Goal: Task Accomplishment & Management: Use online tool/utility

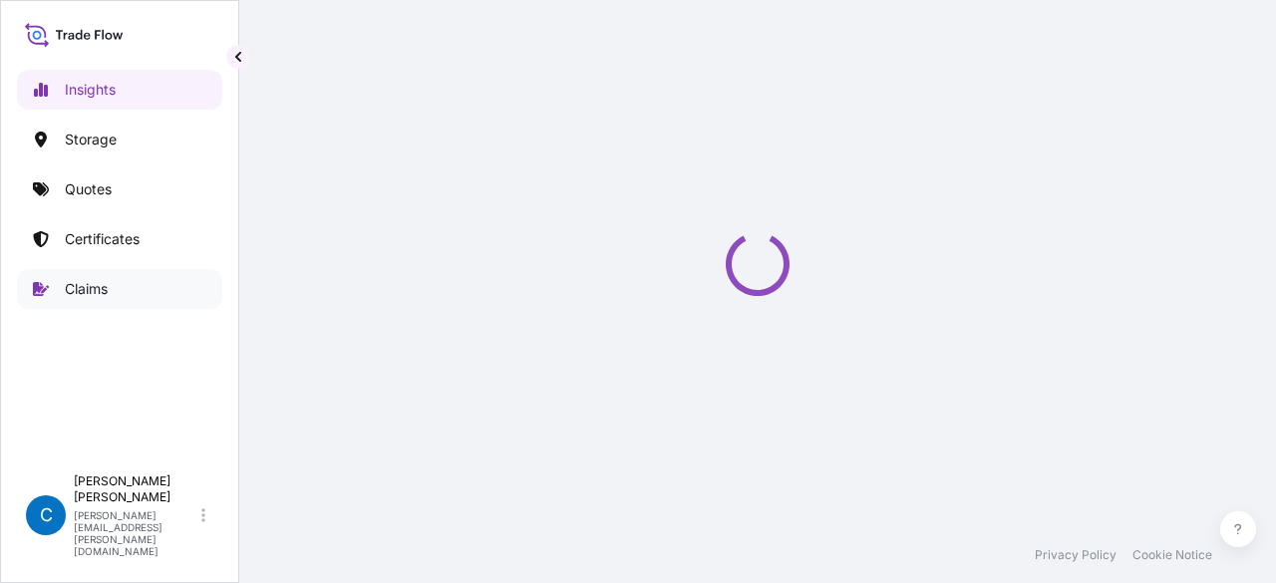
click at [145, 290] on link "Claims" at bounding box center [119, 289] width 205 height 40
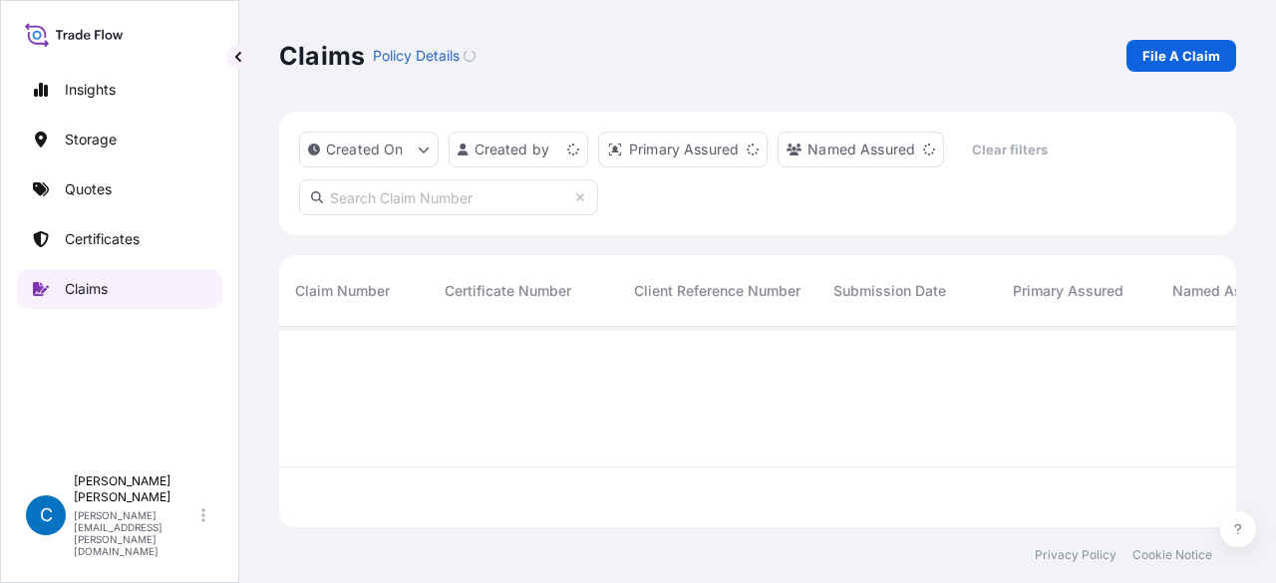
scroll to position [196, 941]
click at [168, 236] on link "Certificates" at bounding box center [119, 239] width 205 height 40
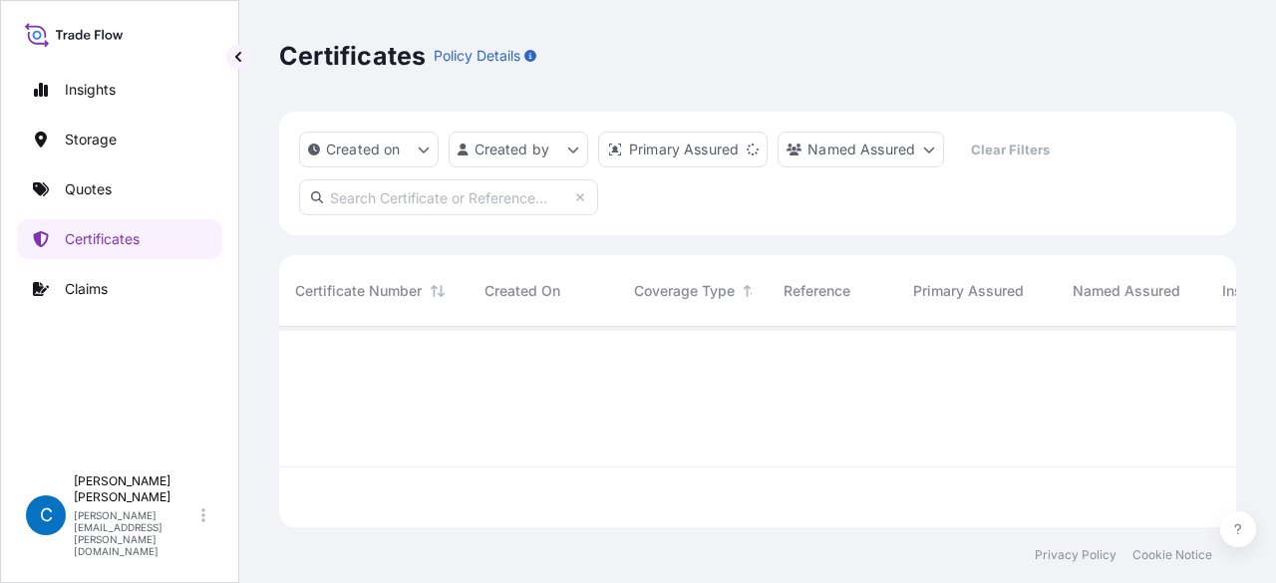
scroll to position [196, 941]
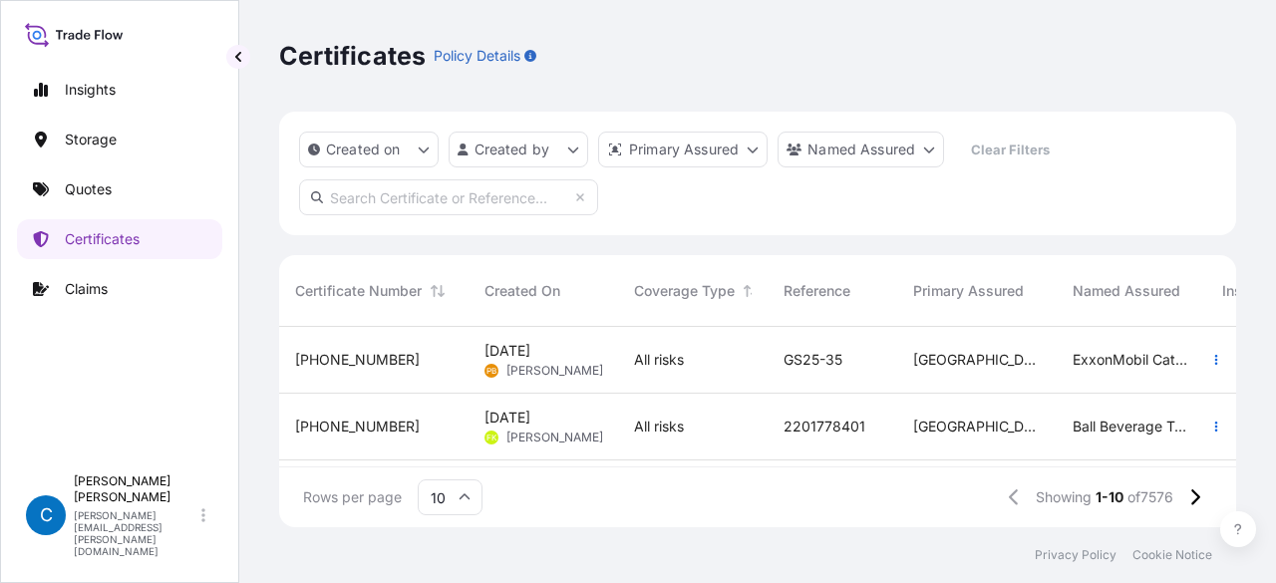
paste input "[PHONE_NUMBER]"
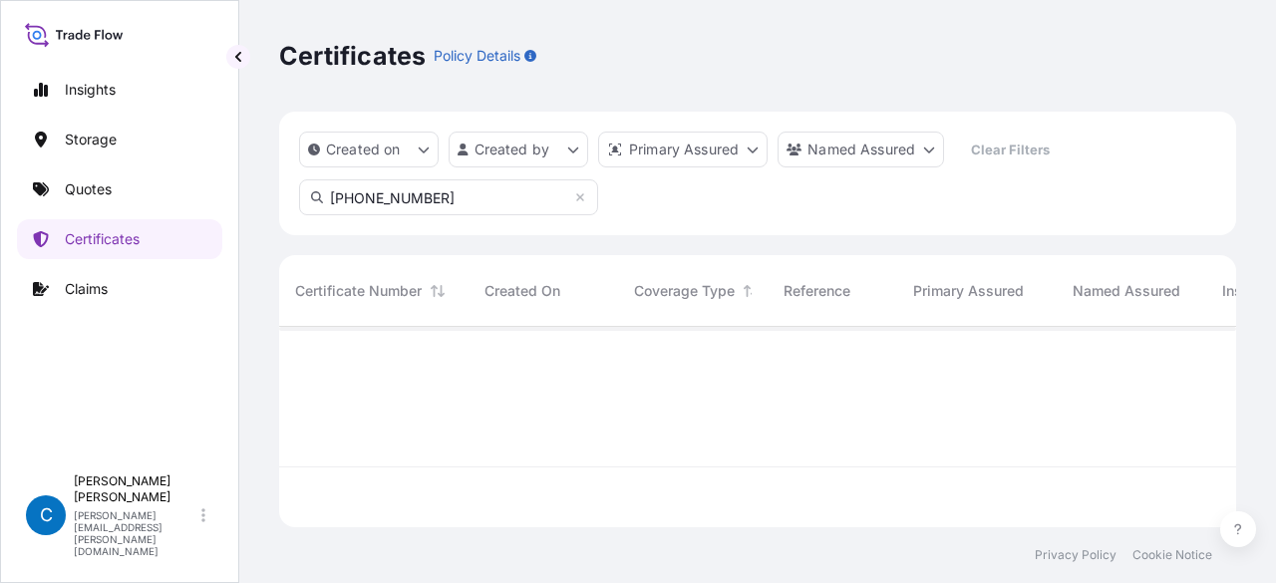
type input "[PHONE_NUMBER]"
click at [639, 17] on div "Certificates Policy Details" at bounding box center [757, 56] width 957 height 112
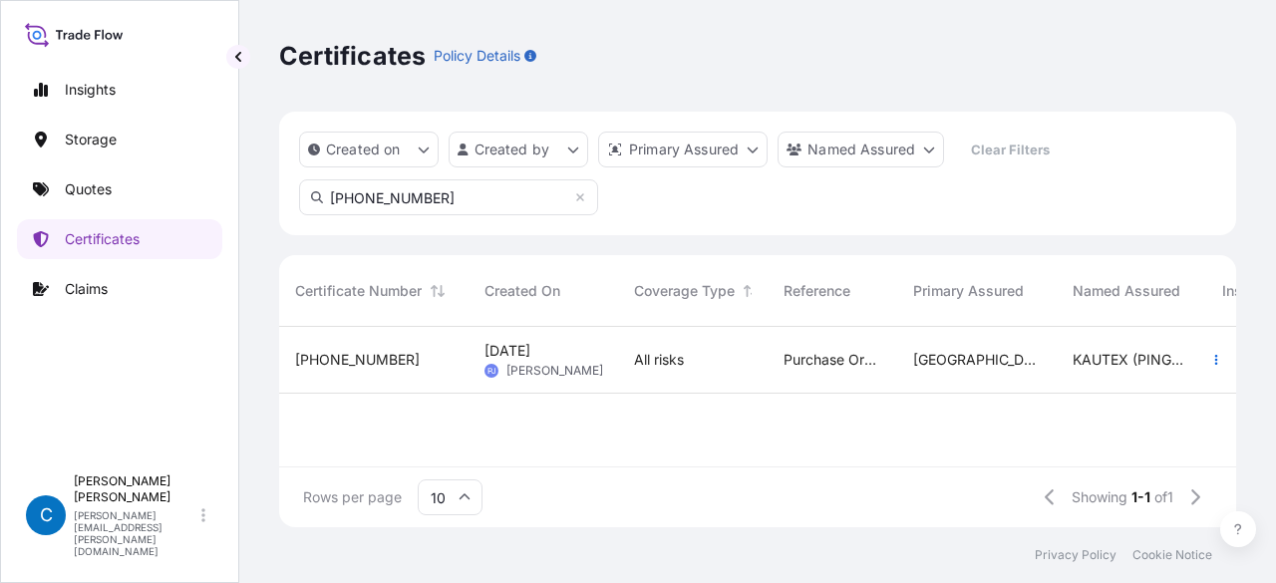
click at [363, 352] on span "[PHONE_NUMBER]" at bounding box center [357, 360] width 125 height 20
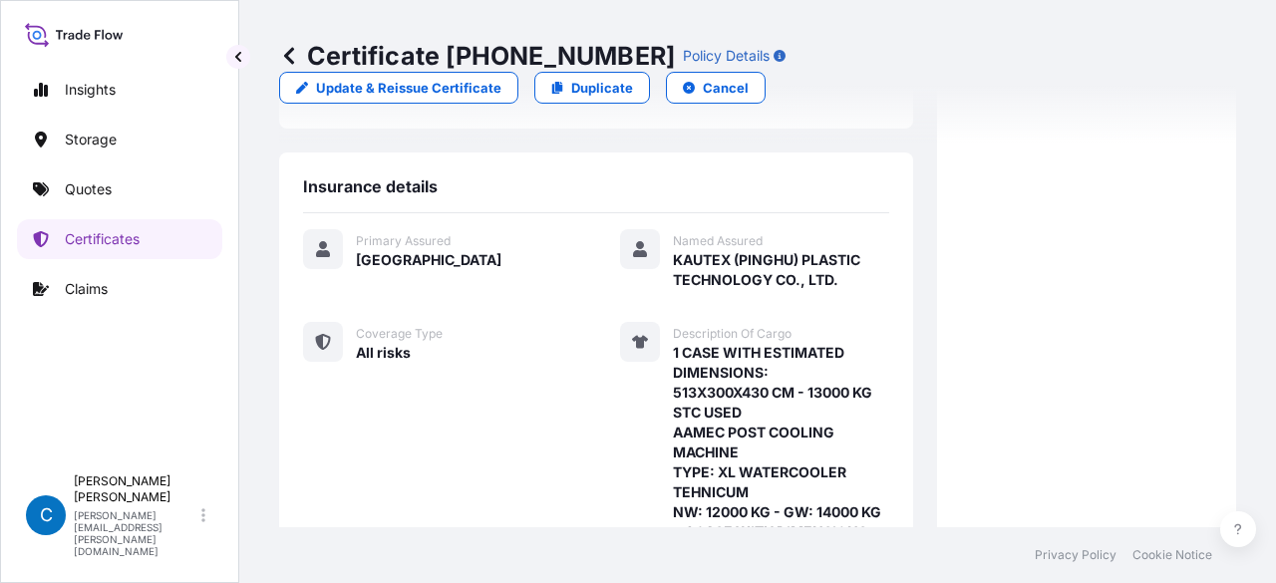
scroll to position [395, 0]
click at [501, 78] on p "Update & Reissue Certificate" at bounding box center [408, 88] width 185 height 20
select select "Road / [GEOGRAPHIC_DATA]"
select select "Water"
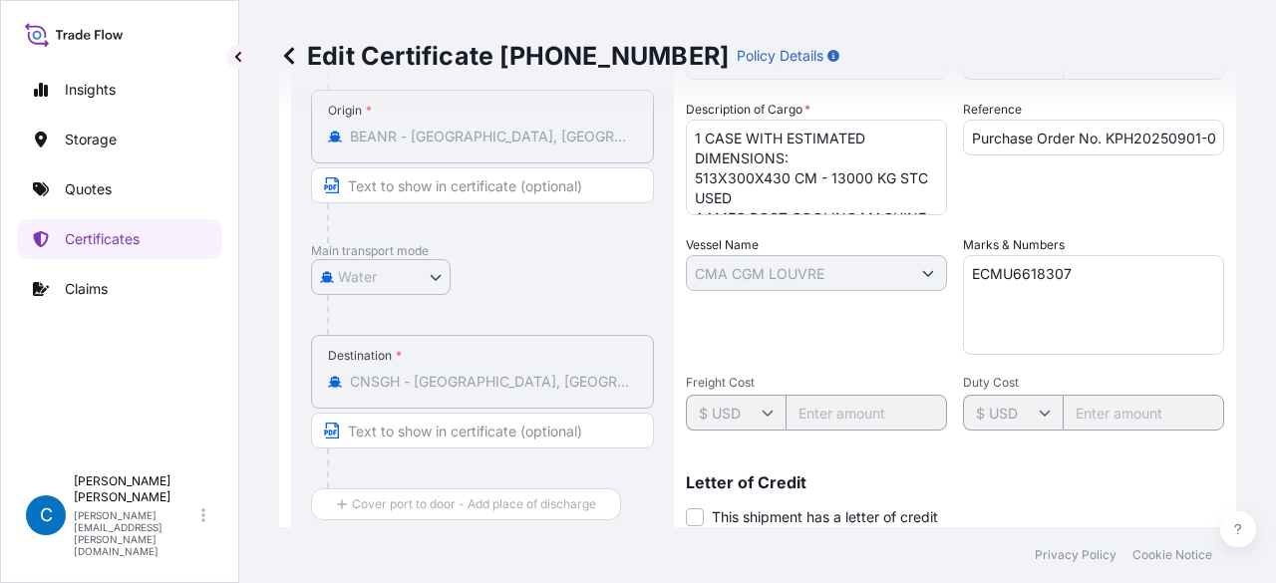
select select "31602"
